Goal: Task Accomplishment & Management: Use online tool/utility

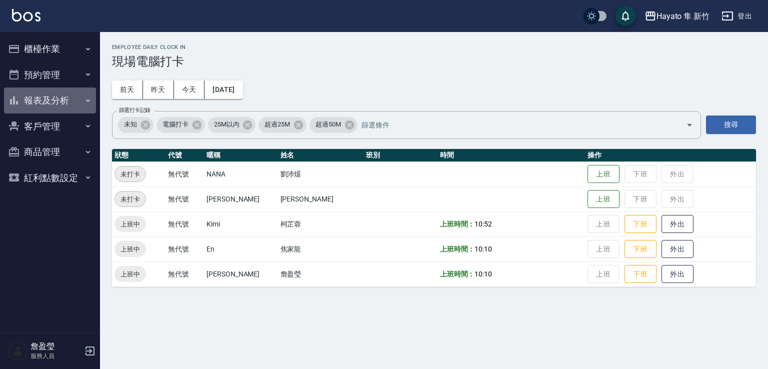
click at [85, 100] on icon "button" at bounding box center [88, 100] width 8 height 8
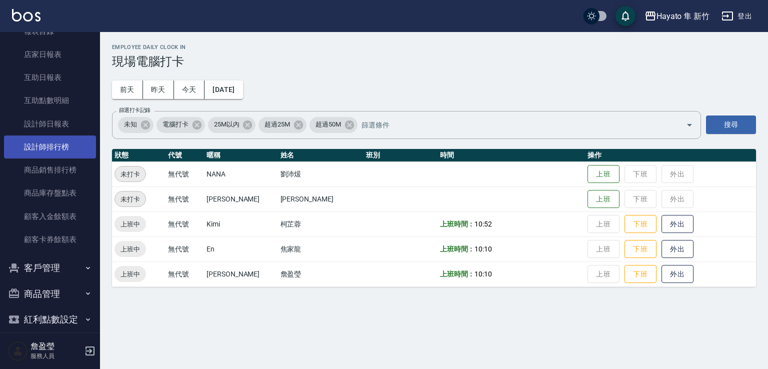
scroll to position [100, 0]
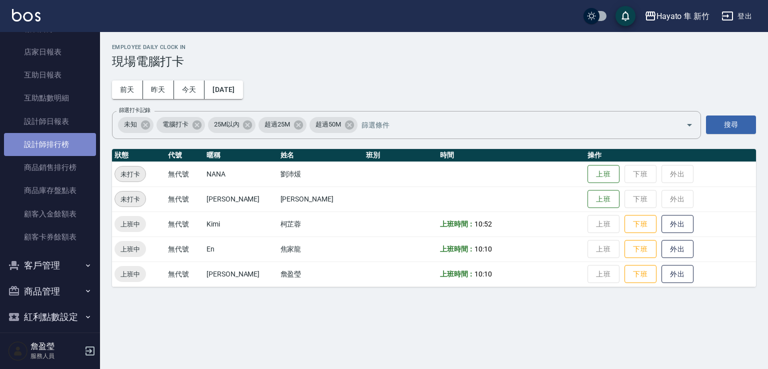
click at [73, 147] on link "設計師排行榜" at bounding box center [50, 144] width 92 height 23
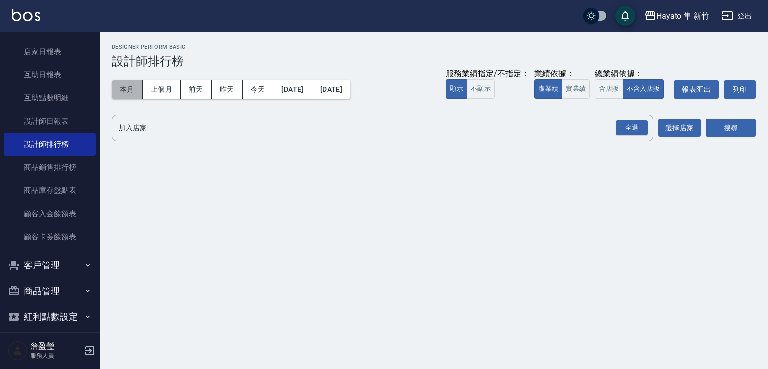
click at [131, 91] on button "本月" at bounding box center [127, 89] width 31 height 18
click at [625, 132] on div "全選" at bounding box center [632, 127] width 32 height 15
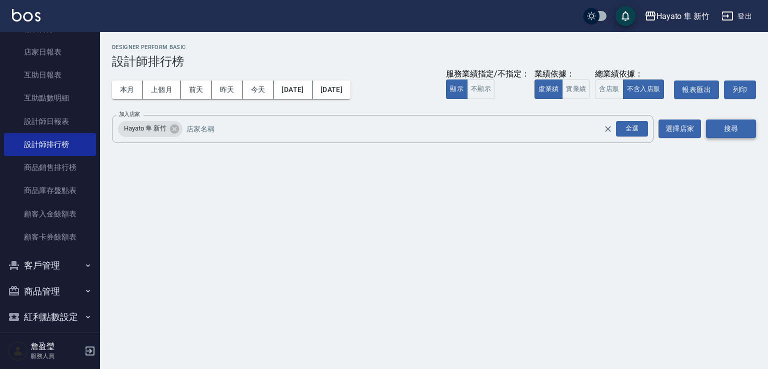
click at [738, 129] on button "搜尋" at bounding box center [731, 128] width 50 height 18
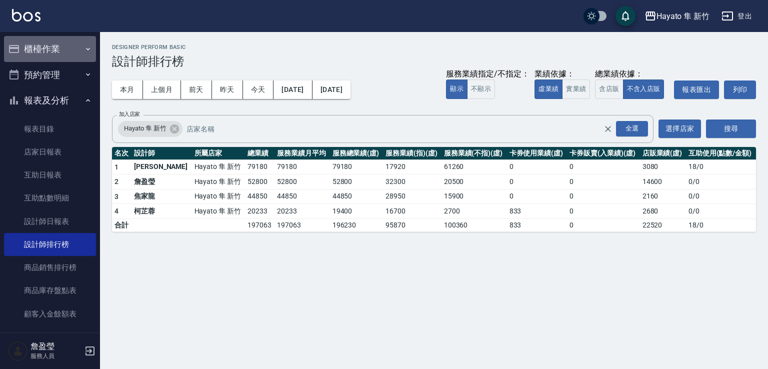
click at [77, 50] on button "櫃檯作業" at bounding box center [50, 49] width 92 height 26
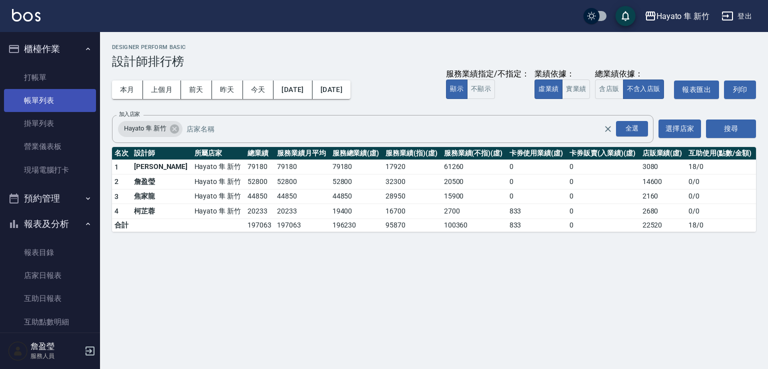
click at [58, 108] on link "帳單列表" at bounding box center [50, 100] width 92 height 23
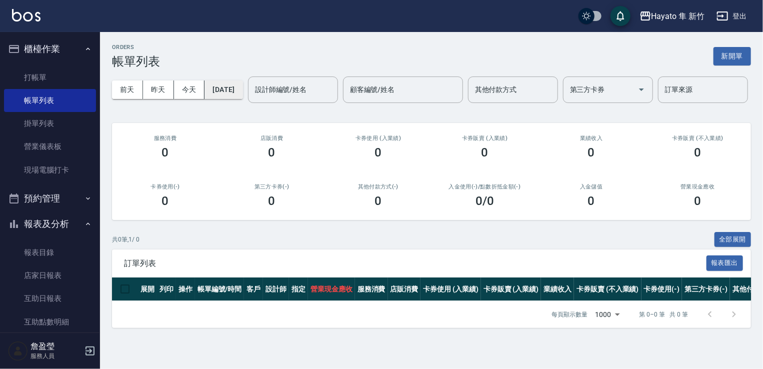
click at [242, 94] on button "[DATE]" at bounding box center [223, 89] width 38 height 18
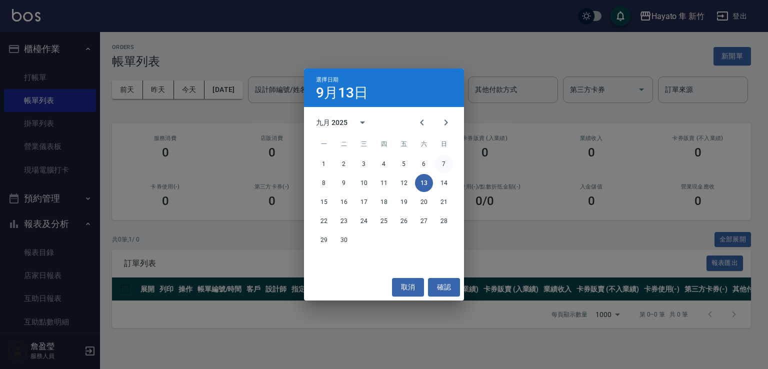
click at [441, 160] on button "7" at bounding box center [444, 164] width 18 height 18
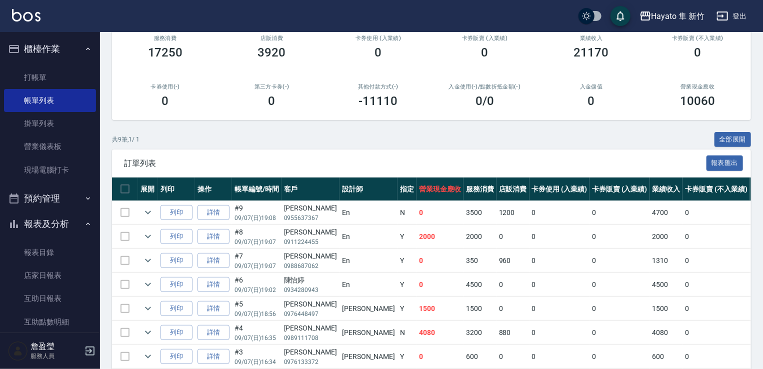
scroll to position [150, 0]
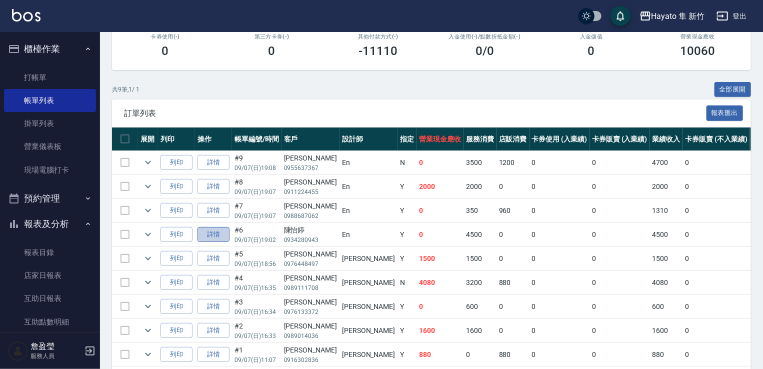
click at [220, 242] on link "詳情" at bounding box center [213, 234] width 32 height 15
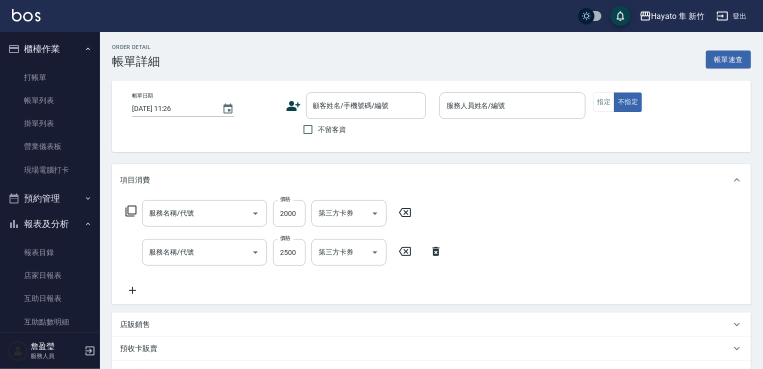
type input "[DATE] 19:02"
type input "En(無代號)"
type input "622 A級 黑曜光 + 奈米導入(622)"
type input "C 染髮(701)"
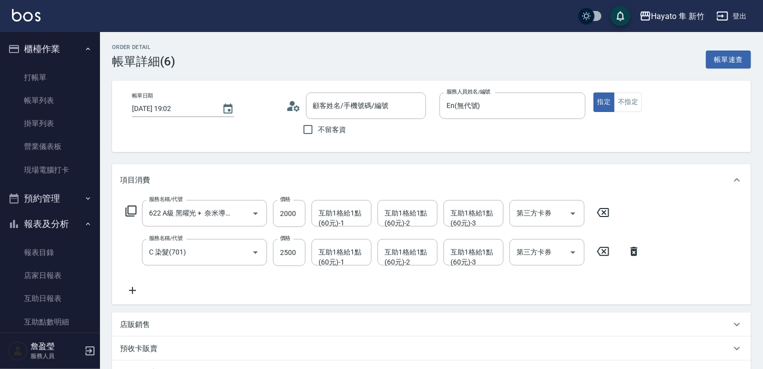
type input "[PERSON_NAME]/0934280943/"
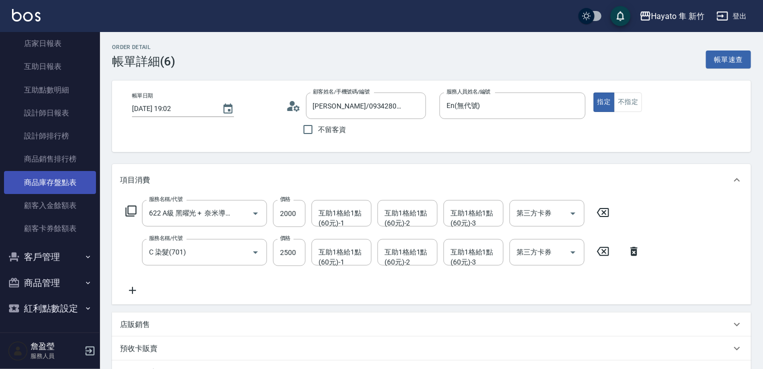
scroll to position [232, 0]
click at [68, 252] on button "客戶管理" at bounding box center [50, 256] width 92 height 26
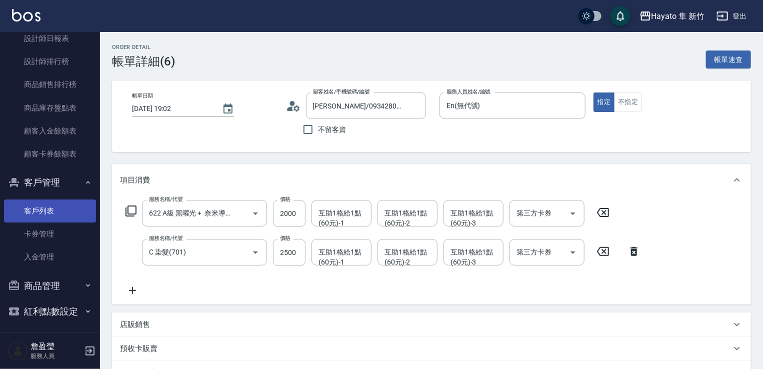
scroll to position [310, 0]
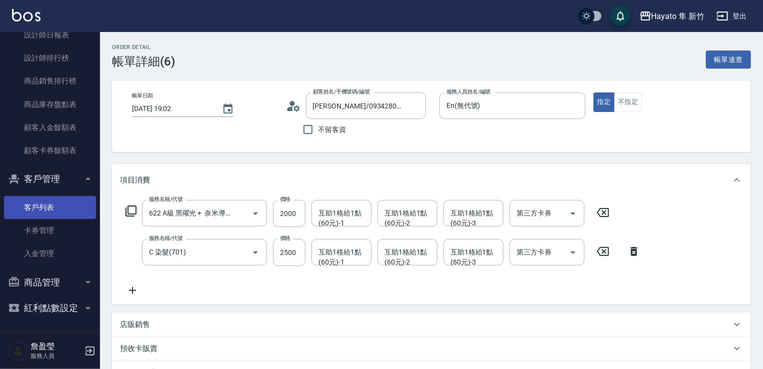
click at [71, 210] on link "客戶列表" at bounding box center [50, 207] width 92 height 23
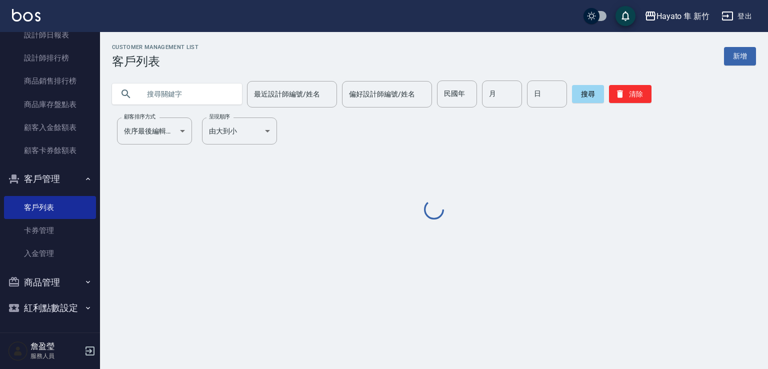
click at [180, 94] on input "text" at bounding box center [187, 93] width 94 height 27
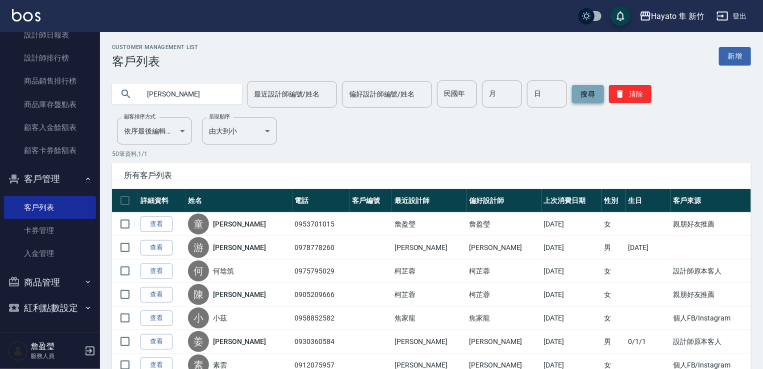
type input "[PERSON_NAME]"
click at [587, 98] on button "搜尋" at bounding box center [588, 94] width 32 height 18
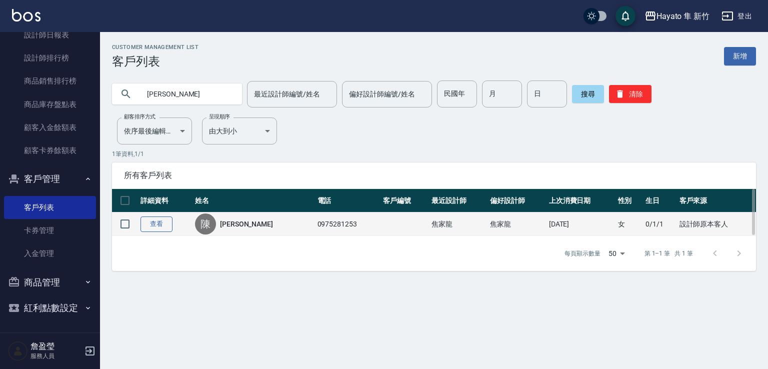
click at [156, 224] on link "查看" at bounding box center [156, 223] width 32 height 15
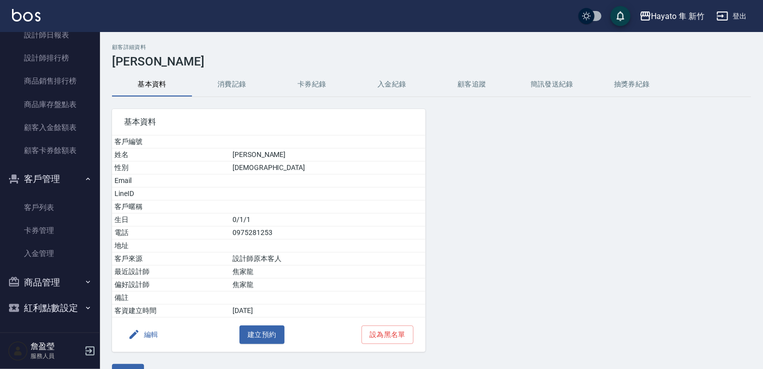
click at [242, 88] on button "消費記錄" at bounding box center [232, 84] width 80 height 24
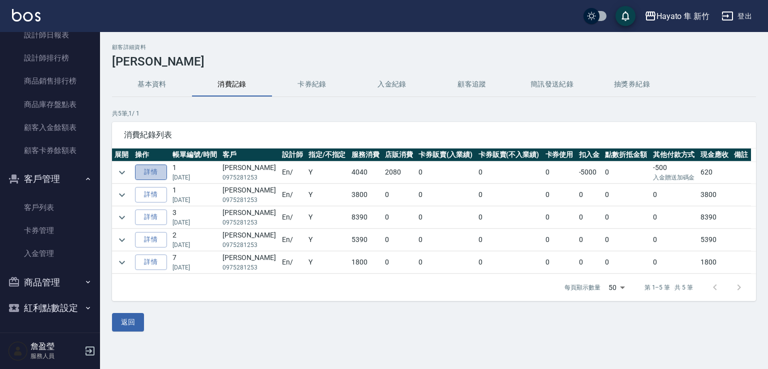
click at [153, 170] on link "詳情" at bounding box center [151, 171] width 32 height 15
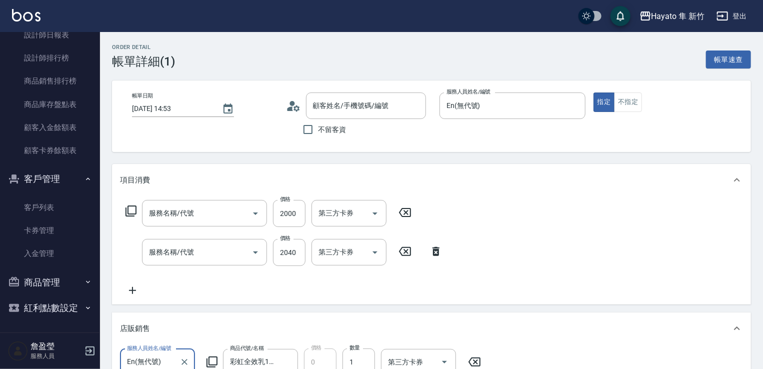
type input "[DATE] 14:53"
type input "En(無代號)"
type input "設計師原本客人"
type input "622 A級 黑曜光 + 奈米導入(622)"
type input "C 染髮(701)"
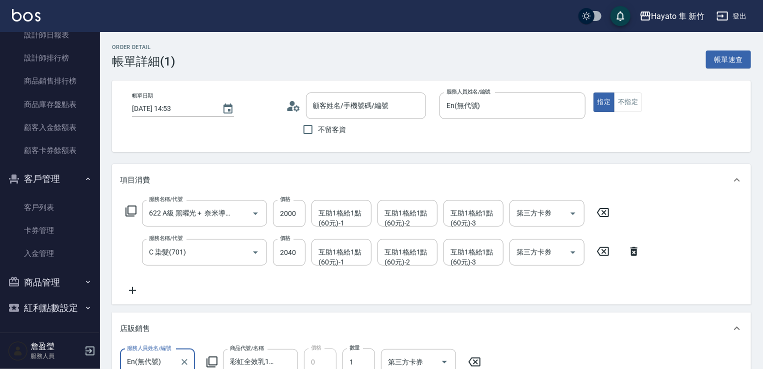
type input "[PERSON_NAME]/0975281253/"
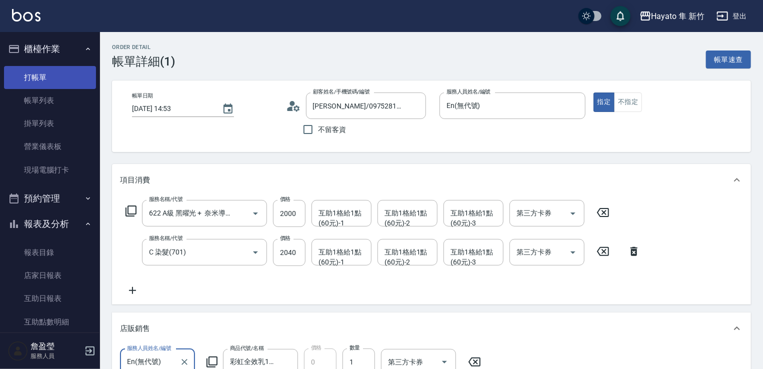
click at [66, 77] on link "打帳單" at bounding box center [50, 77] width 92 height 23
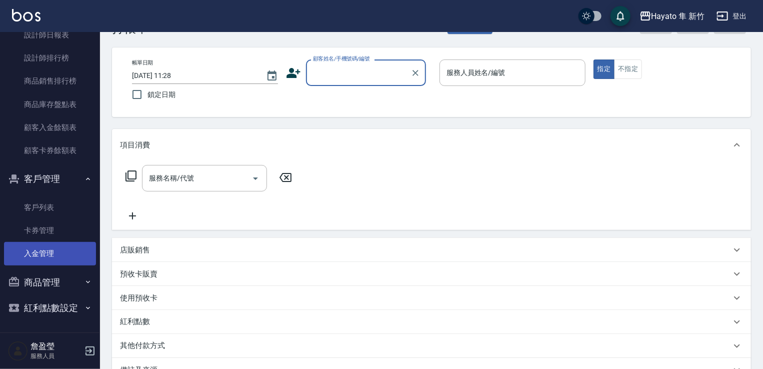
scroll to position [100, 0]
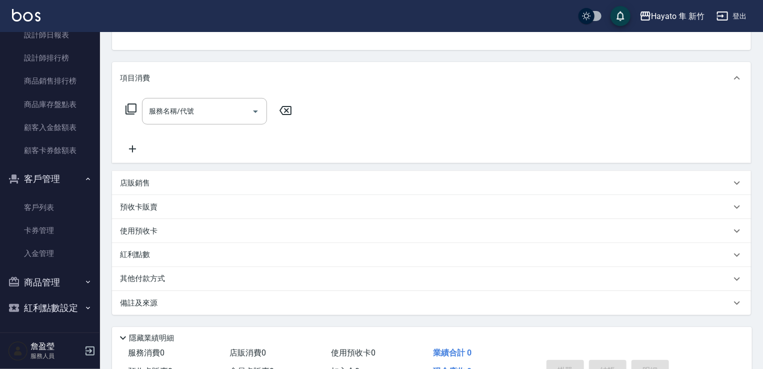
click at [77, 285] on button "商品管理" at bounding box center [50, 282] width 92 height 26
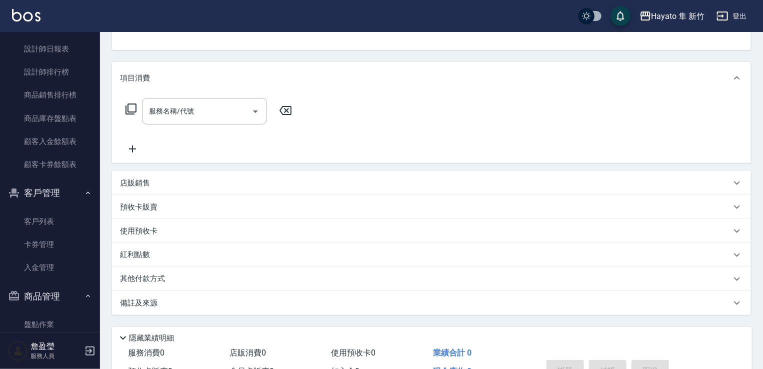
scroll to position [291, 0]
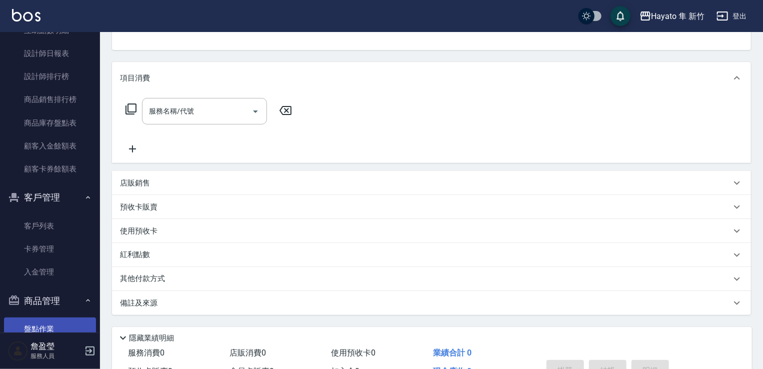
click at [54, 325] on link "盤點作業" at bounding box center [50, 328] width 92 height 23
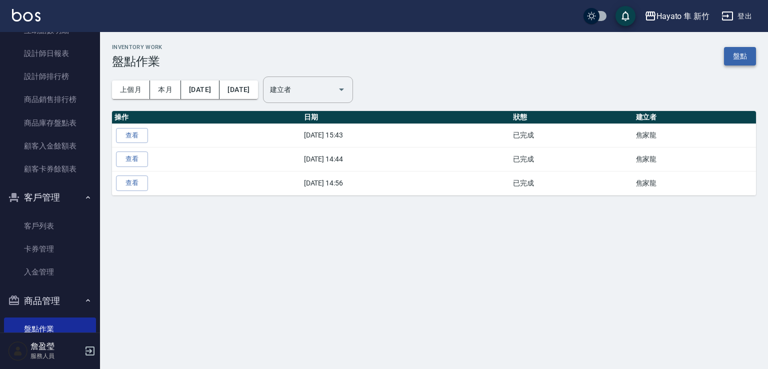
click at [741, 60] on link "盤點" at bounding box center [740, 56] width 32 height 18
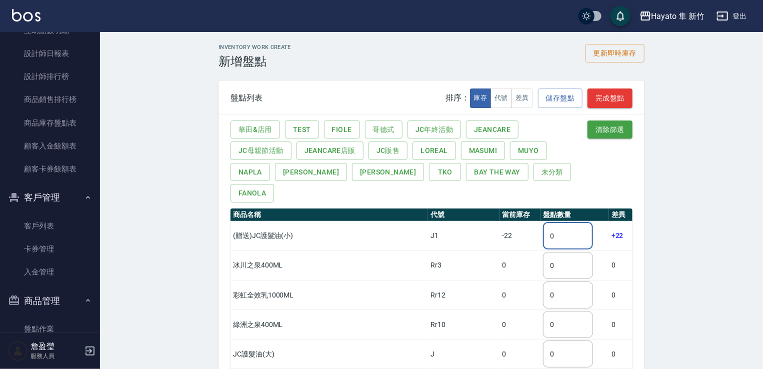
click at [550, 222] on input "0" at bounding box center [568, 235] width 50 height 27
drag, startPoint x: 541, startPoint y: 215, endPoint x: 518, endPoint y: 222, distance: 23.4
click at [518, 222] on tr "(贈送)JC護髮油(小) J1 -22 0 ​ +22" at bounding box center [431, 235] width 402 height 29
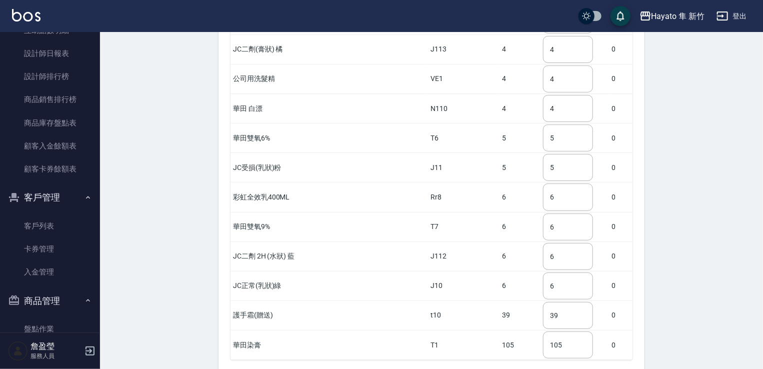
scroll to position [2093, 0]
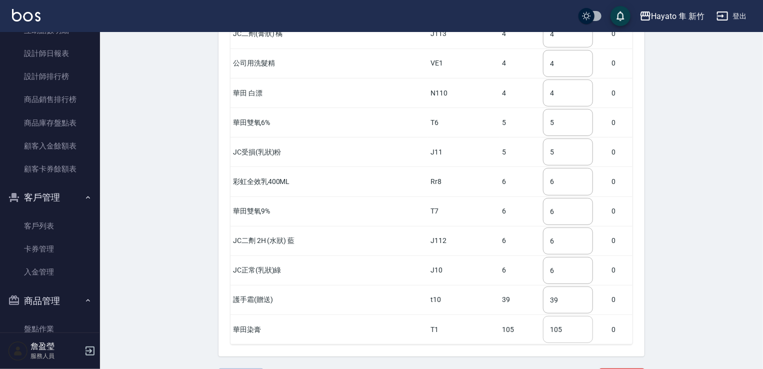
type input "61"
drag, startPoint x: 556, startPoint y: 303, endPoint x: 527, endPoint y: 308, distance: 28.8
click at [543, 316] on input "105" at bounding box center [568, 329] width 50 height 27
type input "74"
click at [543, 257] on input "6" at bounding box center [568, 270] width 50 height 27
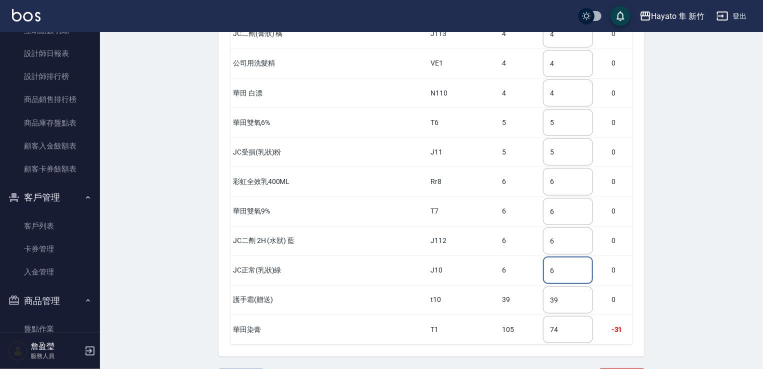
drag, startPoint x: 536, startPoint y: 242, endPoint x: 511, endPoint y: 245, distance: 25.2
click at [511, 255] on tr "JC正常(乳狀)綠 J10 6 6 ​ 0" at bounding box center [431, 269] width 402 height 29
type input "5"
click at [543, 227] on input "6" at bounding box center [568, 240] width 50 height 27
type input "4"
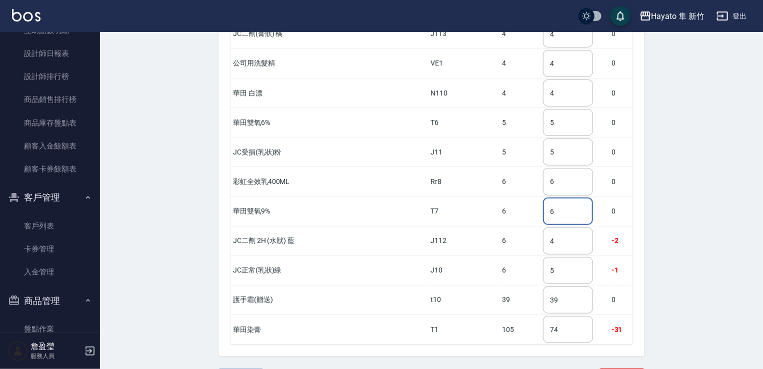
click at [543, 198] on input "6" at bounding box center [568, 211] width 50 height 27
click at [557, 138] on input "5" at bounding box center [568, 151] width 50 height 27
drag, startPoint x: 557, startPoint y: 126, endPoint x: 520, endPoint y: 124, distance: 37.0
click at [520, 137] on tr "JC受損(乳狀)粉 J11 5 5 ​ 0" at bounding box center [431, 151] width 402 height 29
type input "7"
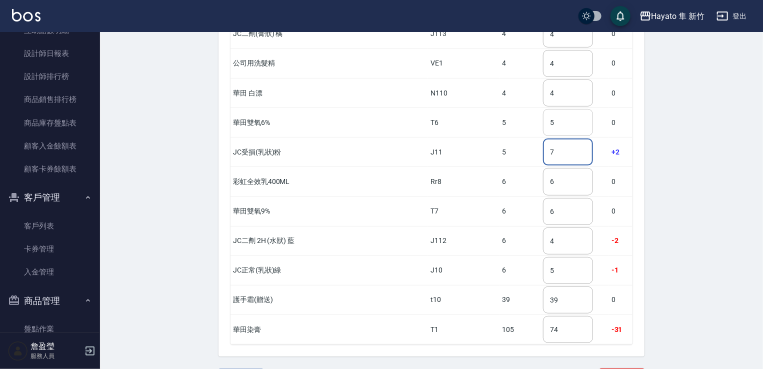
drag, startPoint x: 572, startPoint y: 82, endPoint x: 546, endPoint y: 95, distance: 29.1
click at [561, 109] on input "5" at bounding box center [568, 122] width 50 height 27
drag, startPoint x: 549, startPoint y: 57, endPoint x: 526, endPoint y: 64, distance: 24.7
click at [543, 79] on input "4" at bounding box center [568, 92] width 50 height 27
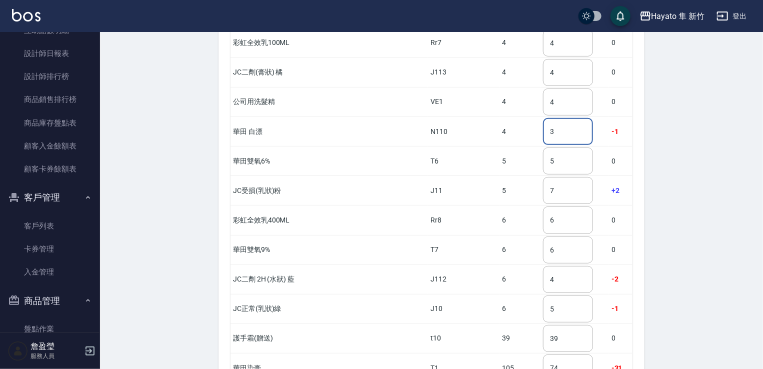
scroll to position [1993, 0]
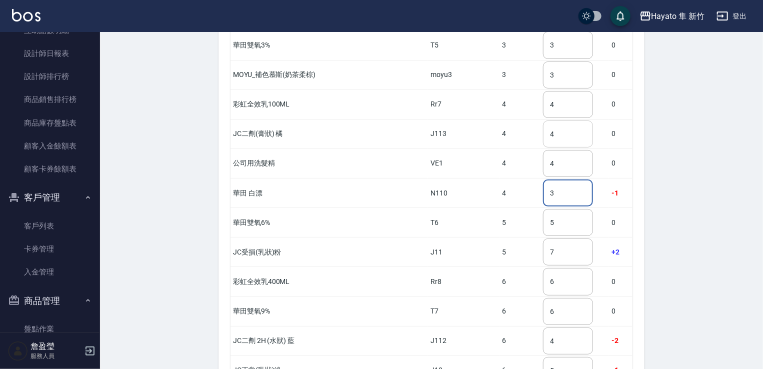
type input "3"
click at [550, 120] on input "4" at bounding box center [568, 133] width 50 height 27
drag, startPoint x: 540, startPoint y: 108, endPoint x: 520, endPoint y: 109, distance: 20.0
click at [520, 119] on tr "JC二劑(膏狀) 橘 J113 4 4 ​ 0" at bounding box center [431, 133] width 402 height 29
type input "5"
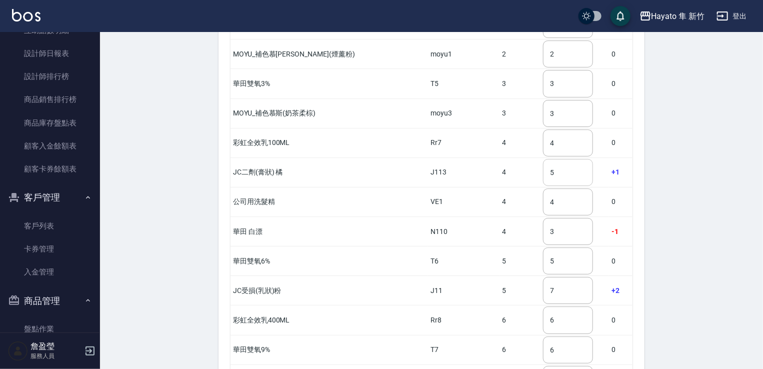
scroll to position [1943, 0]
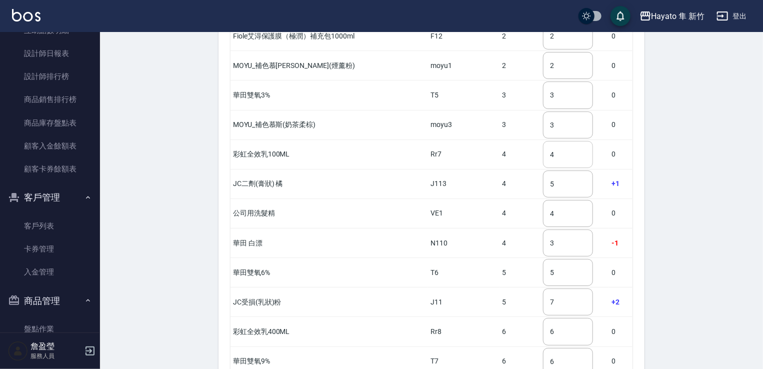
click at [554, 141] on input "4" at bounding box center [568, 154] width 50 height 27
drag, startPoint x: 554, startPoint y: 127, endPoint x: 530, endPoint y: 130, distance: 24.7
click at [543, 141] on input "4" at bounding box center [568, 154] width 50 height 27
type input "3"
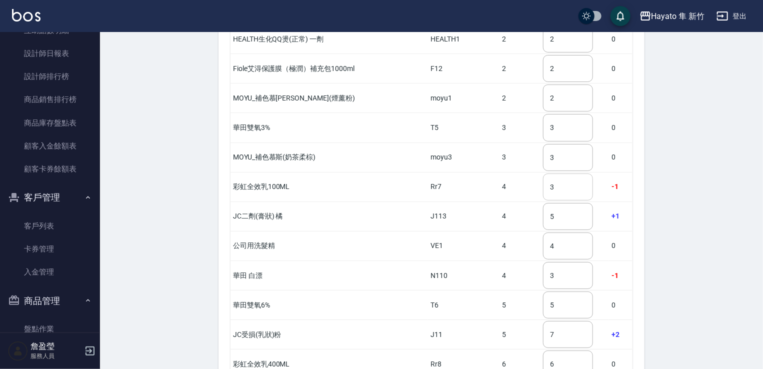
scroll to position [1893, 0]
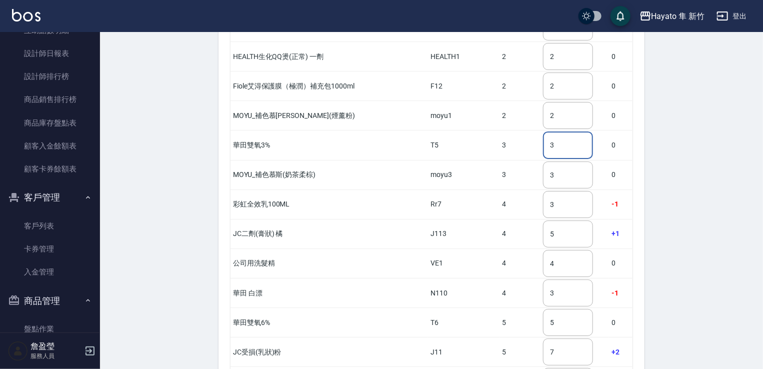
click at [550, 131] on input "3" at bounding box center [568, 144] width 50 height 27
drag, startPoint x: 550, startPoint y: 120, endPoint x: 523, endPoint y: 123, distance: 27.1
click at [540, 130] on td "3 ​" at bounding box center [574, 144] width 68 height 29
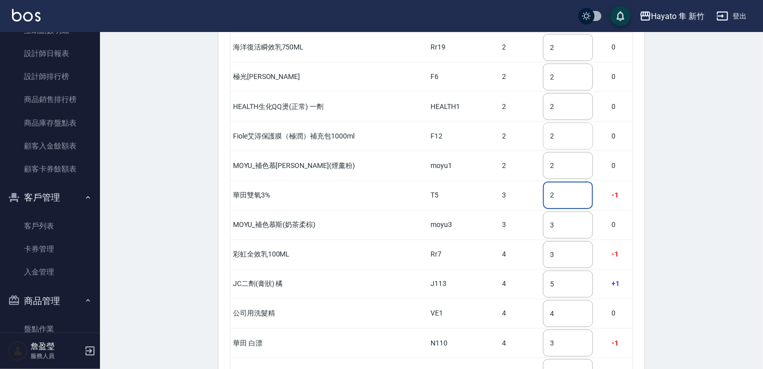
type input "2"
drag, startPoint x: 548, startPoint y: 106, endPoint x: 514, endPoint y: 112, distance: 34.0
click at [514, 121] on tr "Fiole艾淂保護膜（[PERSON_NAME]）補充包1000ml F12 2 2 ​ 0" at bounding box center [431, 135] width 402 height 29
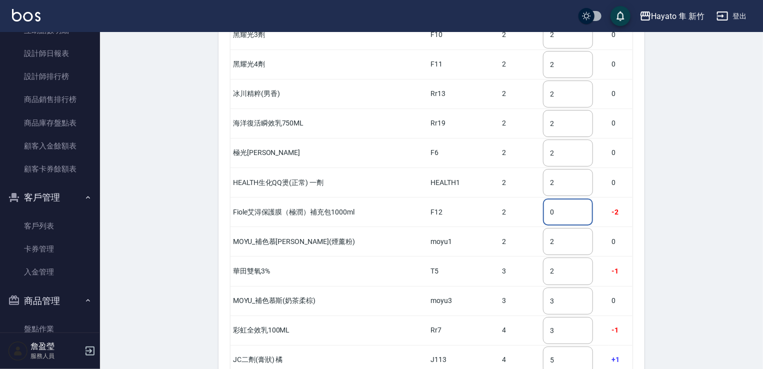
scroll to position [1744, 0]
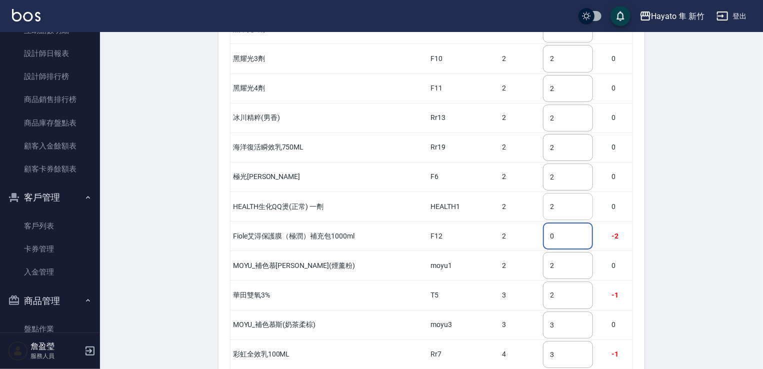
type input "0"
drag, startPoint x: 541, startPoint y: 174, endPoint x: 513, endPoint y: 179, distance: 27.9
click at [513, 192] on tr "HEALTH生化QQ燙(正常) 一劑 HEALTH1 2 2 ​ 0" at bounding box center [431, 206] width 402 height 29
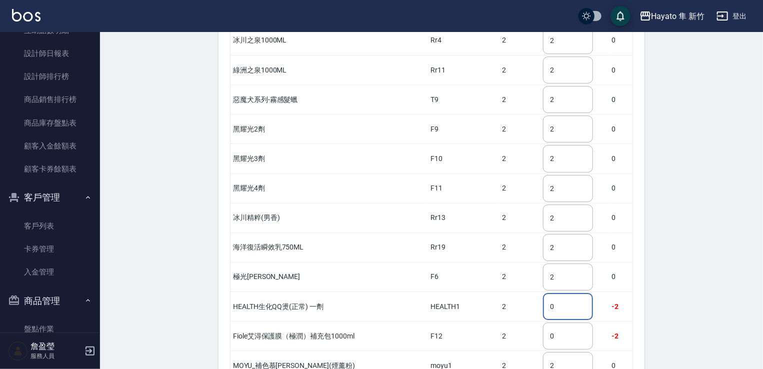
scroll to position [1594, 0]
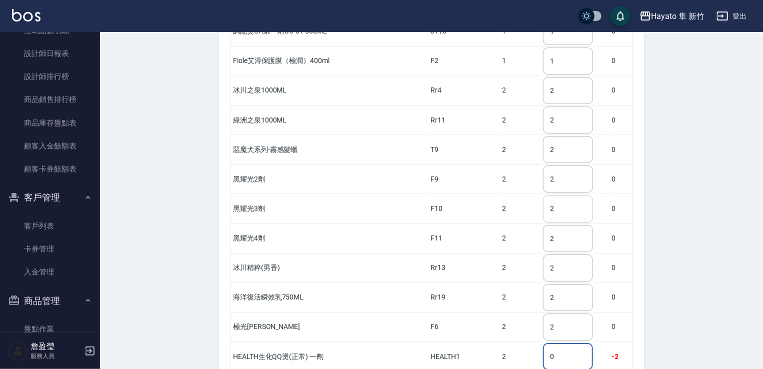
type input "0"
drag, startPoint x: 552, startPoint y: 176, endPoint x: 528, endPoint y: 179, distance: 23.6
click at [543, 195] on input "2" at bounding box center [568, 208] width 50 height 27
type input "1"
drag, startPoint x: 543, startPoint y: 147, endPoint x: 517, endPoint y: 150, distance: 26.2
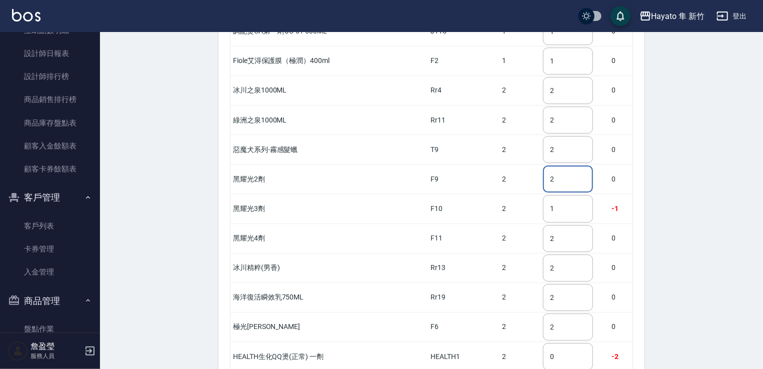
click at [514, 164] on tr "黑耀光2劑 F9 2 2 ​ 0" at bounding box center [431, 178] width 402 height 29
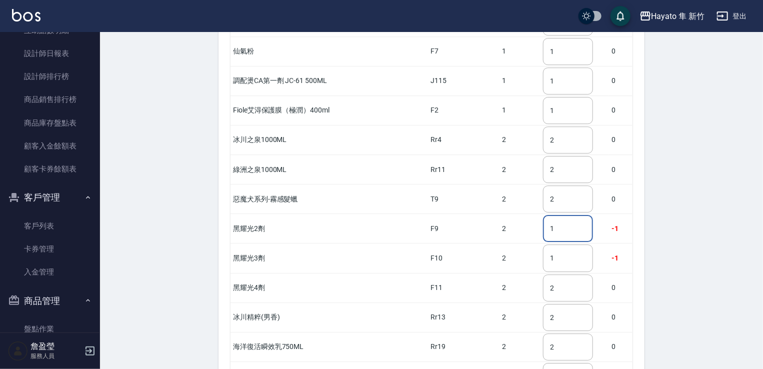
scroll to position [1544, 0]
type input "1"
drag, startPoint x: 543, startPoint y: 87, endPoint x: 526, endPoint y: 93, distance: 18.0
click at [543, 97] on input "1" at bounding box center [568, 110] width 50 height 27
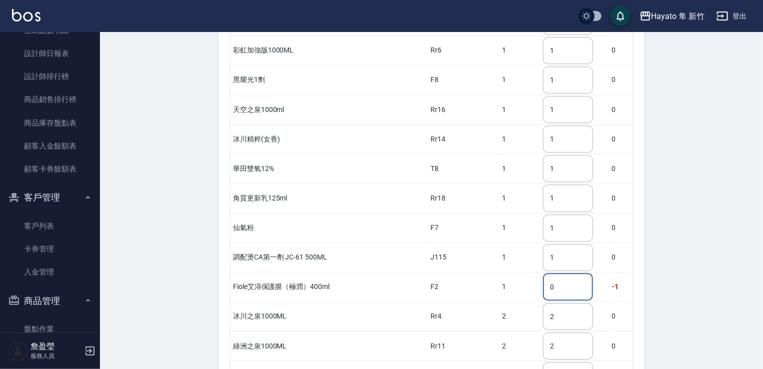
scroll to position [1344, 0]
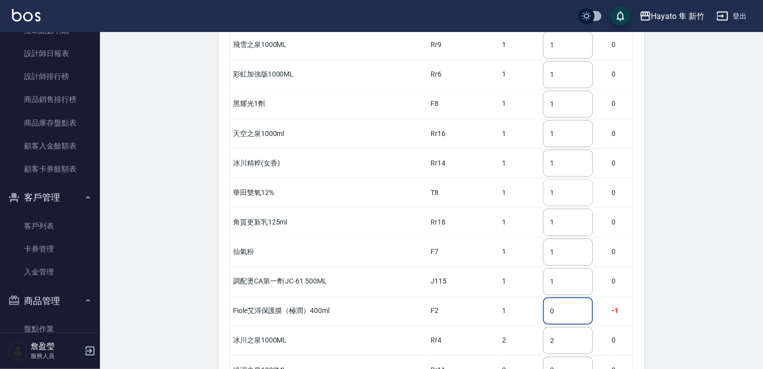
type input "0"
drag, startPoint x: 542, startPoint y: 172, endPoint x: 533, endPoint y: 174, distance: 8.9
click at [543, 179] on input "1" at bounding box center [568, 192] width 50 height 27
drag, startPoint x: 544, startPoint y: 162, endPoint x: 530, endPoint y: 162, distance: 14.5
click at [543, 179] on input "1" at bounding box center [568, 192] width 50 height 27
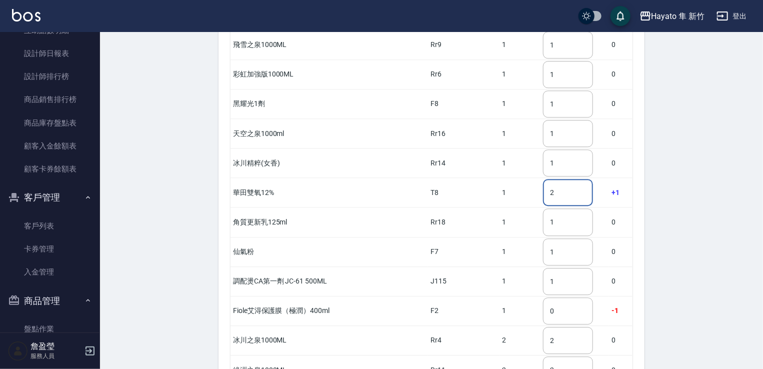
scroll to position [1294, 0]
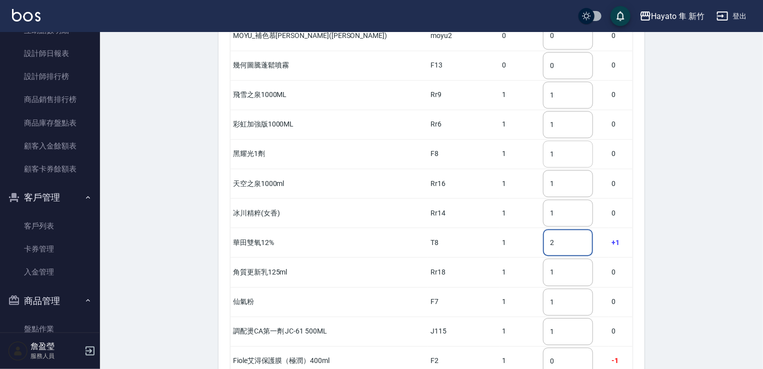
type input "2"
drag, startPoint x: 556, startPoint y: 132, endPoint x: 527, endPoint y: 133, distance: 28.5
click at [543, 140] on input "1" at bounding box center [568, 153] width 50 height 27
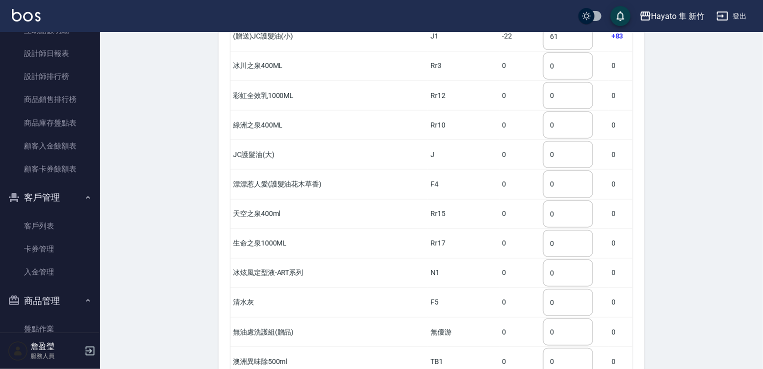
scroll to position [194, 0]
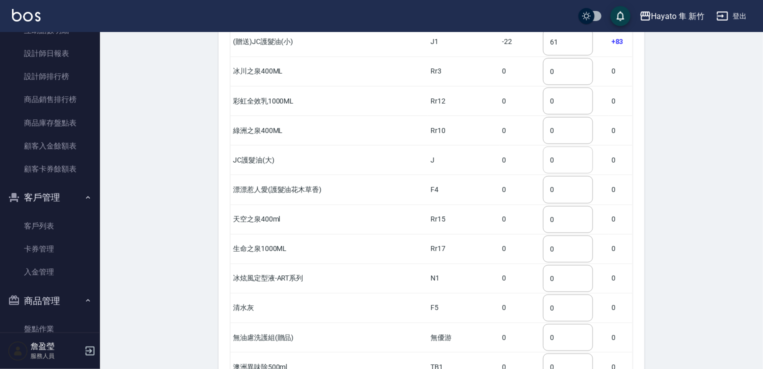
type input "0"
drag, startPoint x: 537, startPoint y: 138, endPoint x: 521, endPoint y: 139, distance: 16.5
click at [521, 145] on tr "JC護髮油(大) J 0 0 ​ 0" at bounding box center [431, 159] width 402 height 29
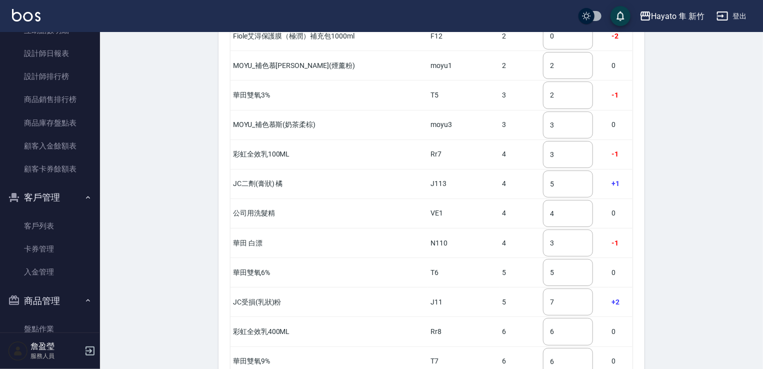
scroll to position [2093, 0]
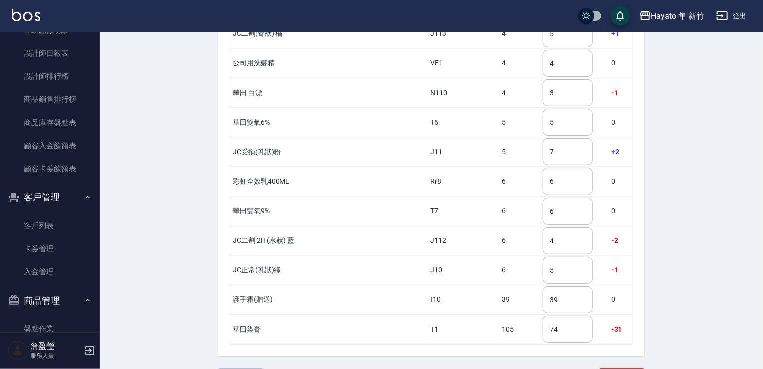
type input "5"
